Goal: Task Accomplishment & Management: Use online tool/utility

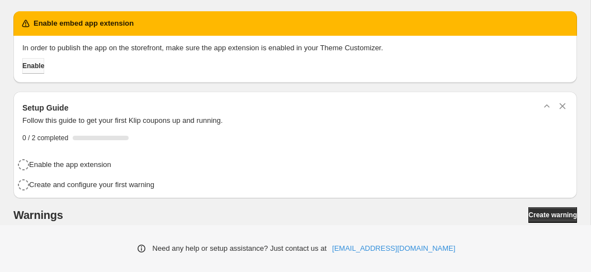
click at [44, 68] on span "Enable" at bounding box center [33, 65] width 22 height 9
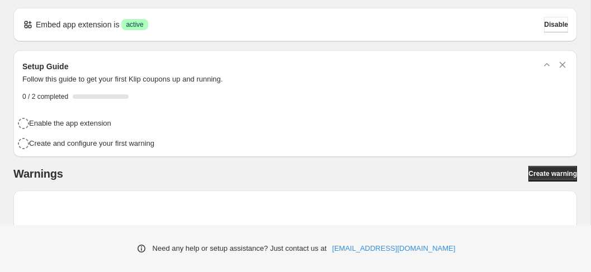
scroll to position [2, 0]
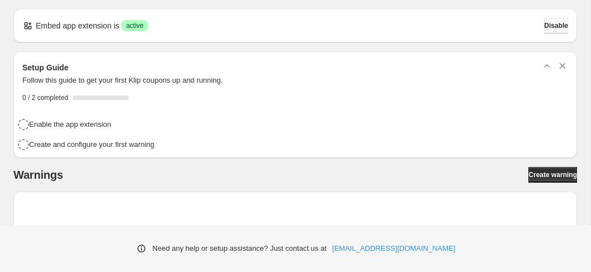
click at [552, 23] on span "Disable" at bounding box center [556, 25] width 24 height 9
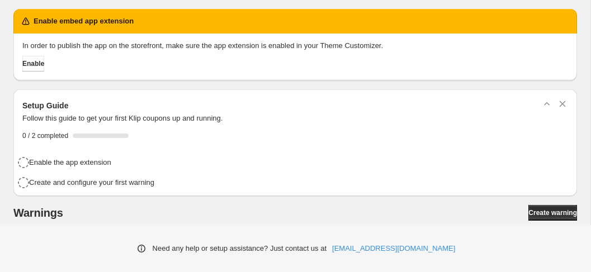
scroll to position [40, 0]
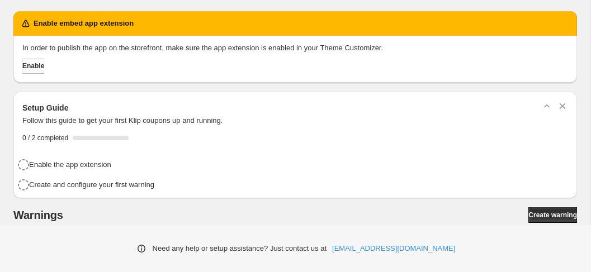
click at [39, 65] on span "Enable" at bounding box center [33, 65] width 22 height 9
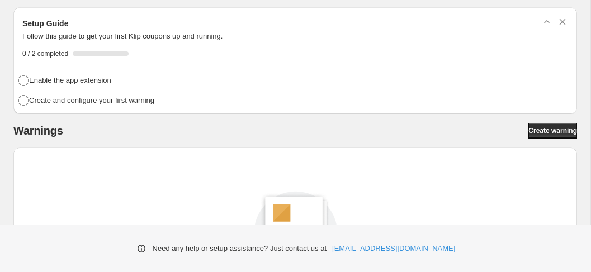
scroll to position [87, 0]
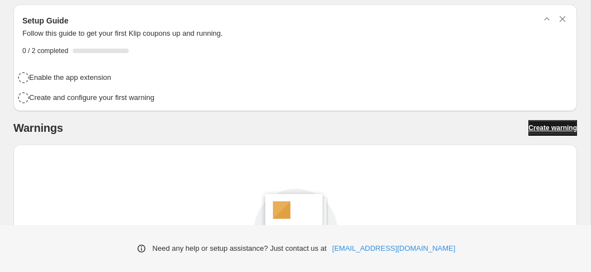
click at [528, 126] on span "Create warning" at bounding box center [552, 128] width 49 height 9
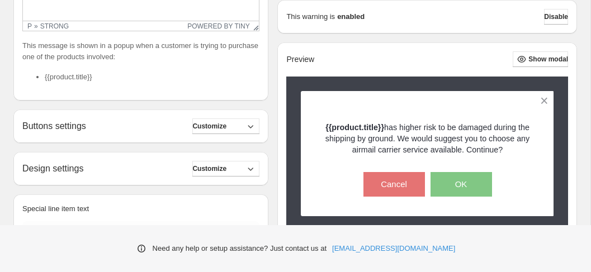
scroll to position [382, 0]
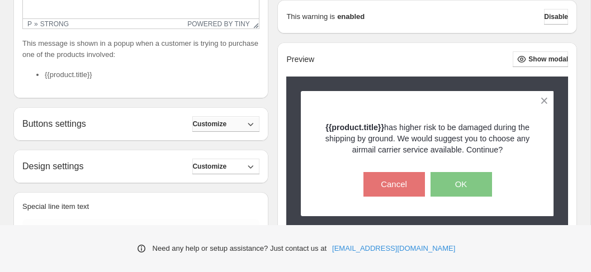
click at [256, 125] on icon "button" at bounding box center [250, 124] width 11 height 11
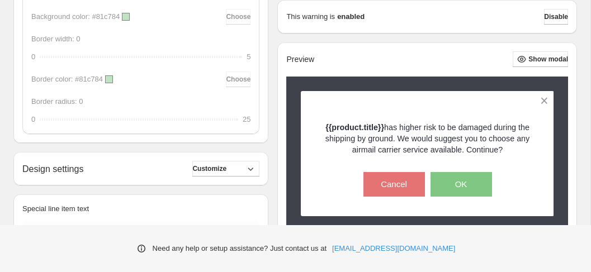
scroll to position [1074, 0]
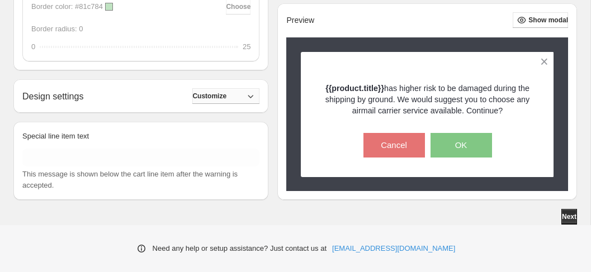
click at [226, 97] on span "Customize" at bounding box center [209, 96] width 34 height 9
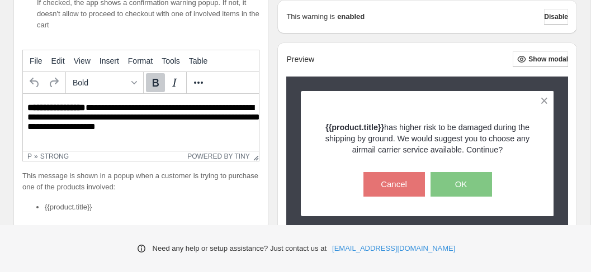
scroll to position [238, 0]
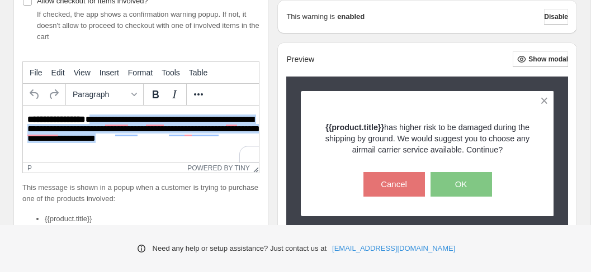
drag, startPoint x: 90, startPoint y: 121, endPoint x: 159, endPoint y: 142, distance: 72.5
click at [159, 142] on p "**********" at bounding box center [146, 130] width 238 height 31
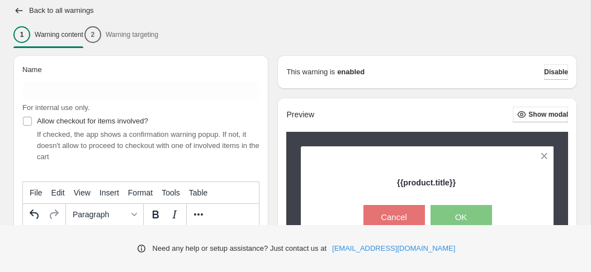
scroll to position [115, 0]
